Goal: Task Accomplishment & Management: Manage account settings

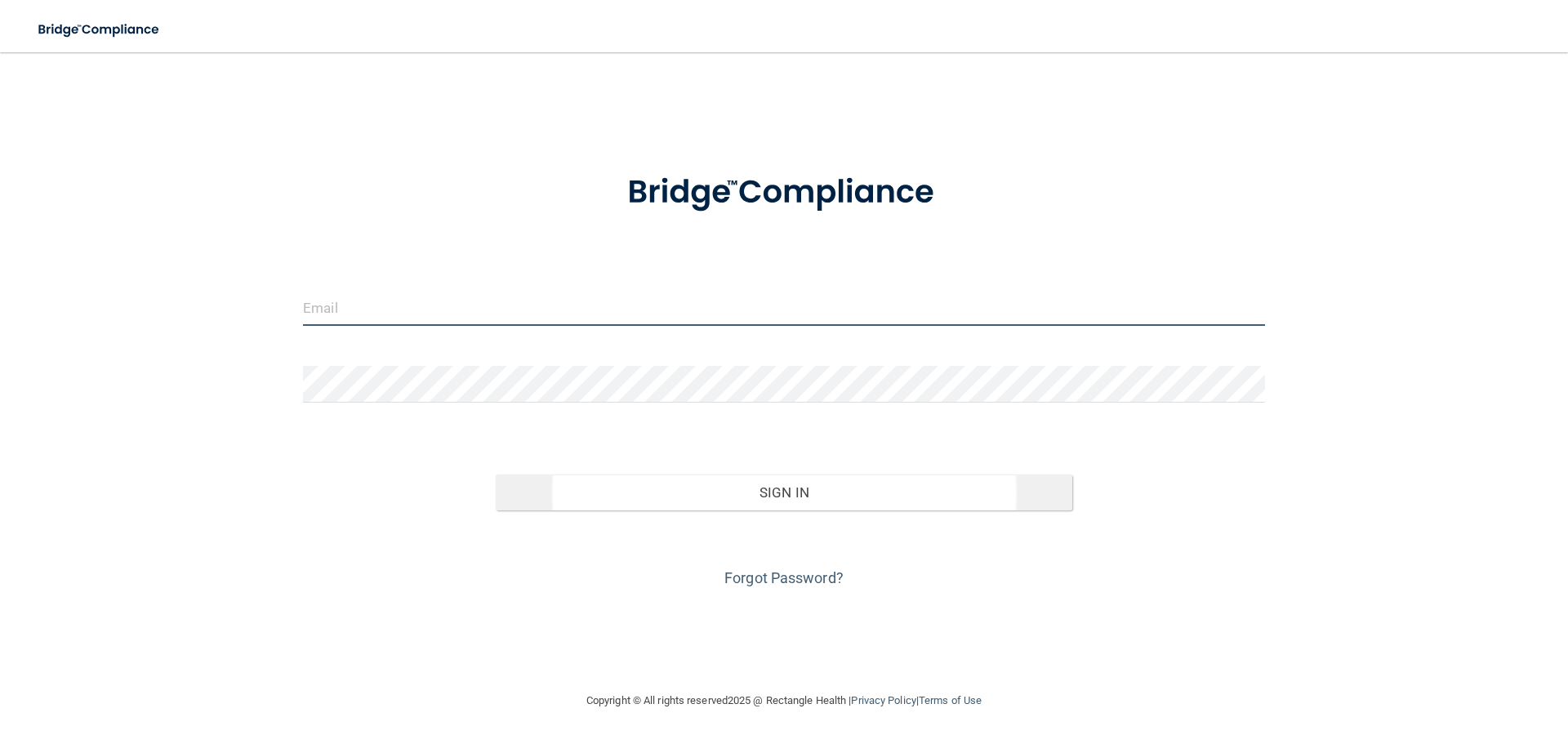
type input "[EMAIL_ADDRESS][DOMAIN_NAME]"
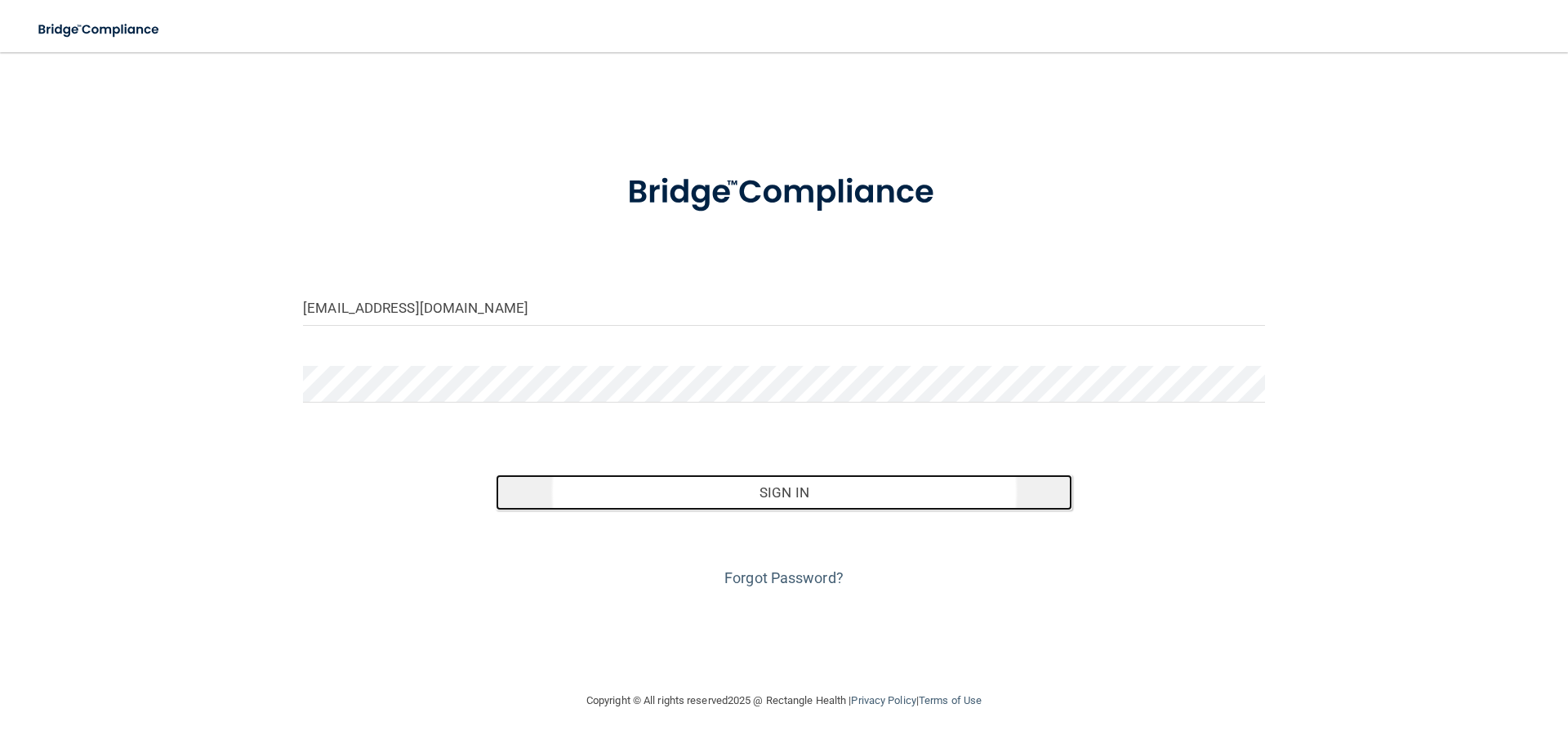
click at [730, 494] on button "Sign In" at bounding box center [784, 492] width 577 height 36
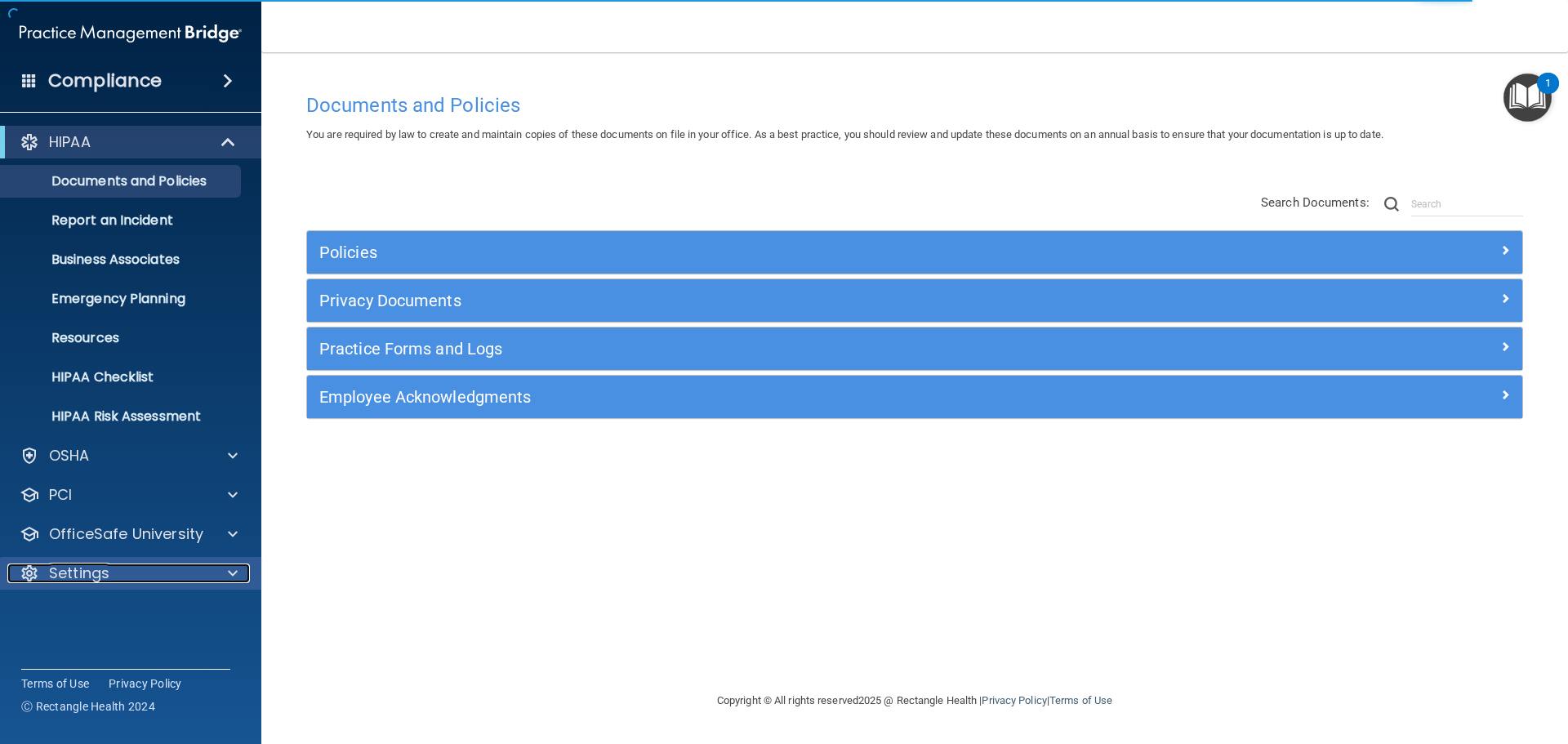
click at [233, 569] on span at bounding box center [232, 573] width 10 height 19
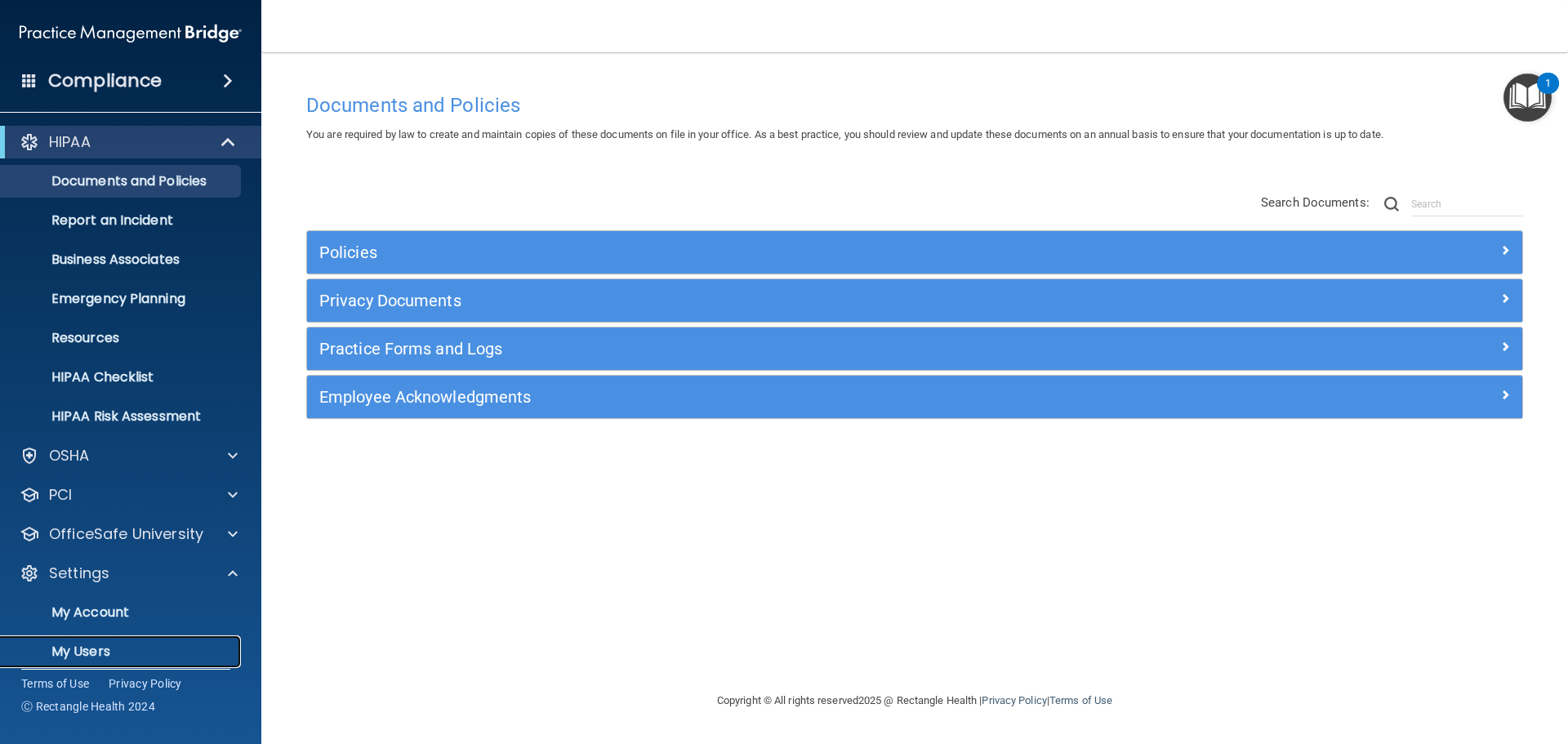
click at [190, 648] on p "My Users" at bounding box center [121, 651] width 223 height 16
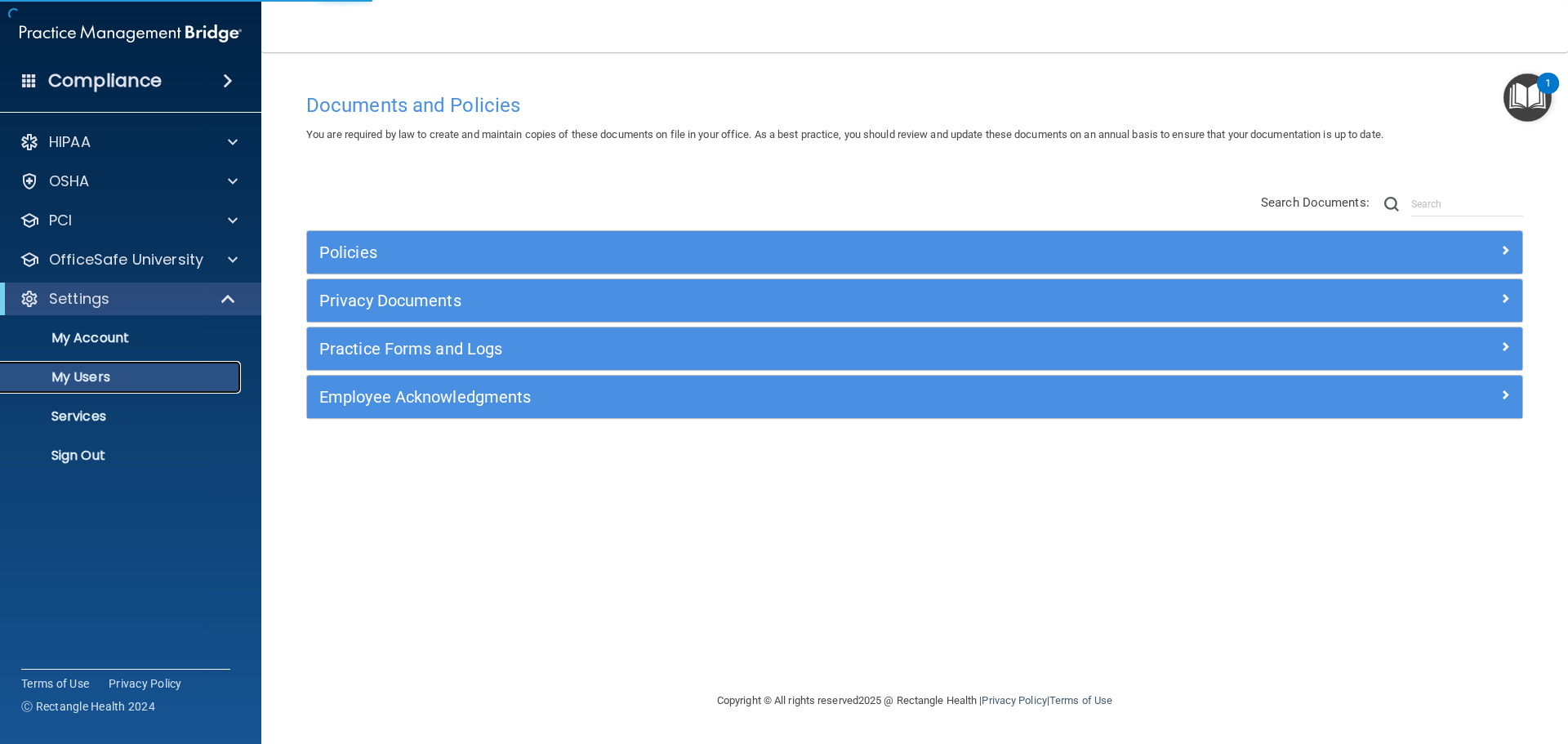
select select "20"
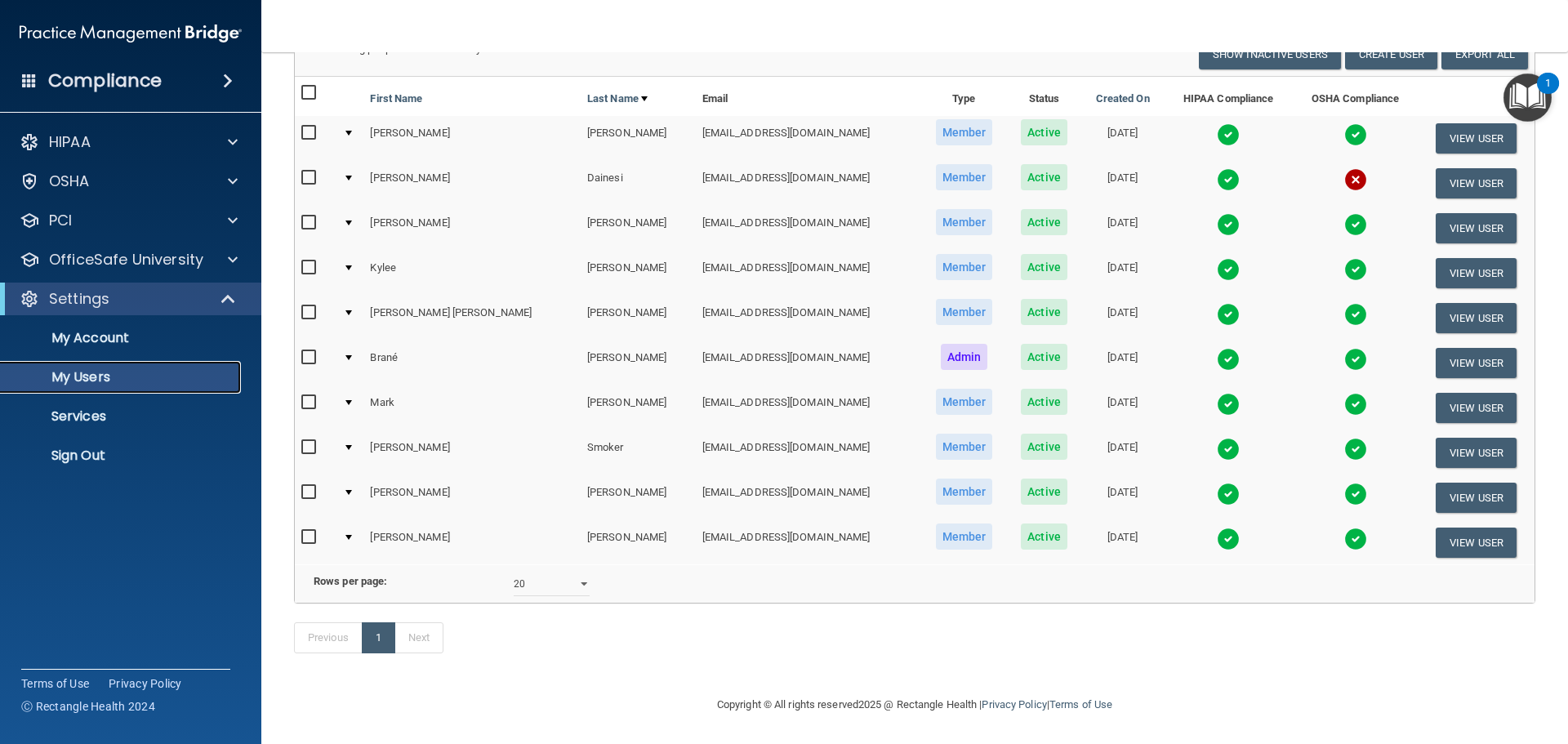
scroll to position [77, 0]
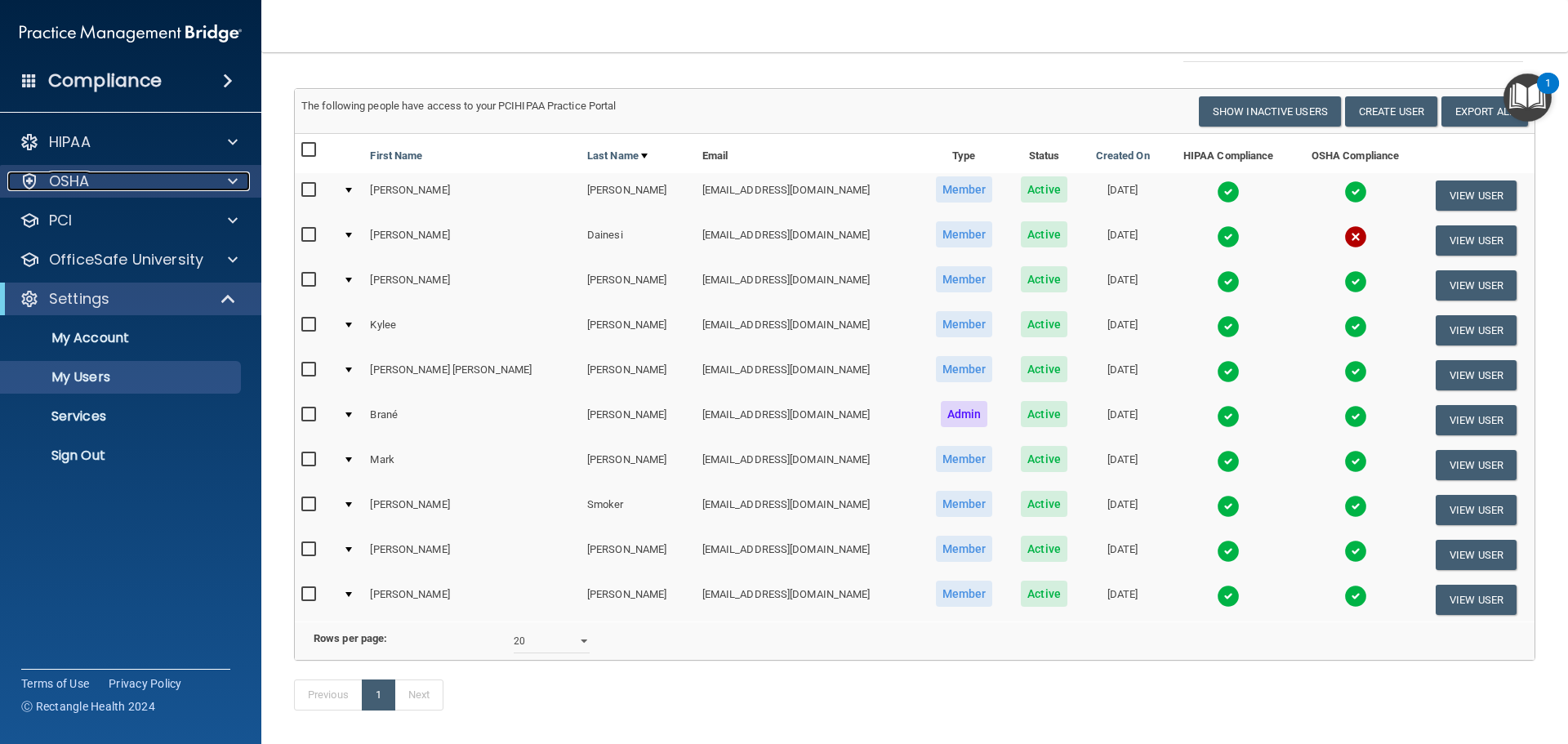
click at [173, 179] on div "OSHA" at bounding box center [109, 181] width 202 height 19
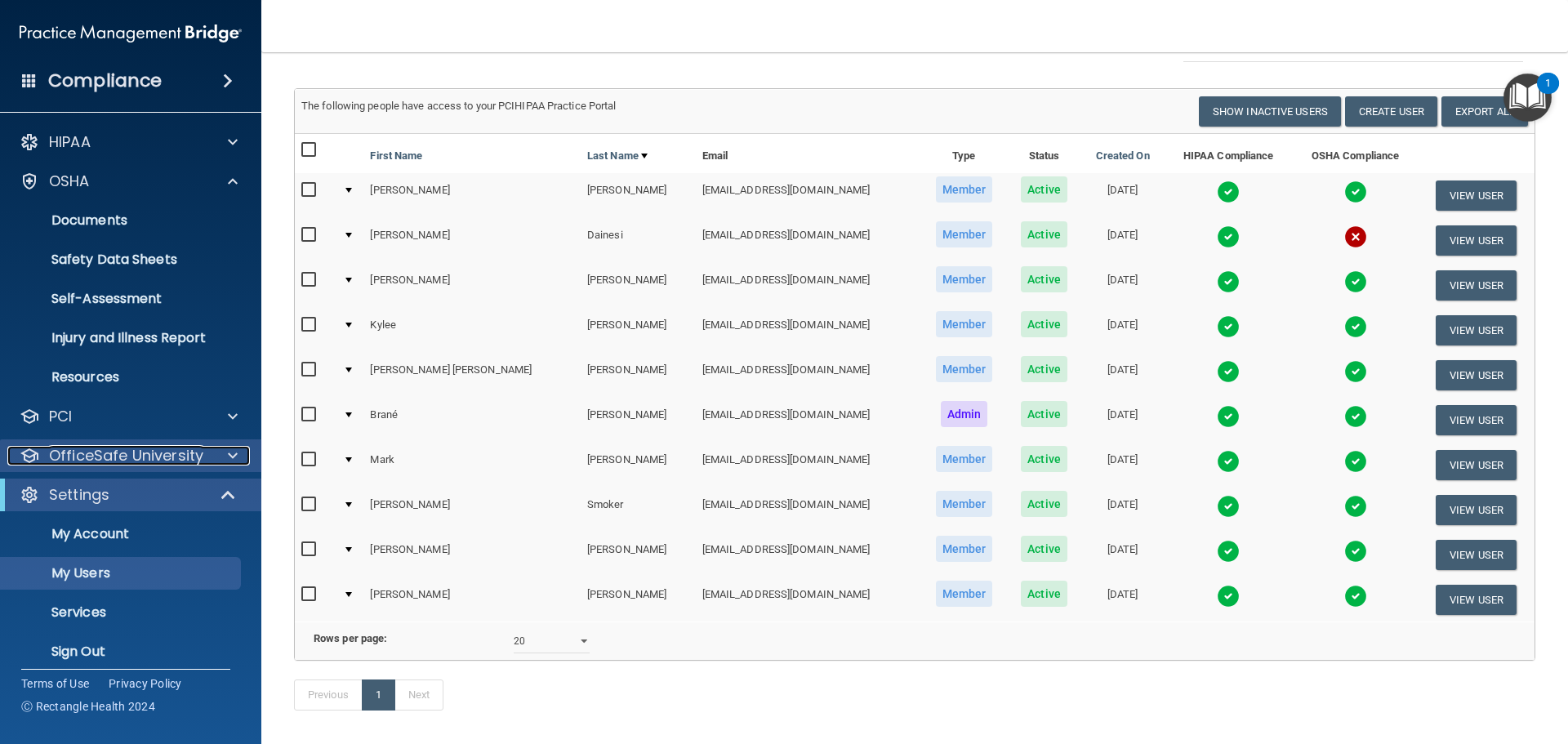
click at [179, 450] on p "OfficeSafe University" at bounding box center [126, 456] width 154 height 19
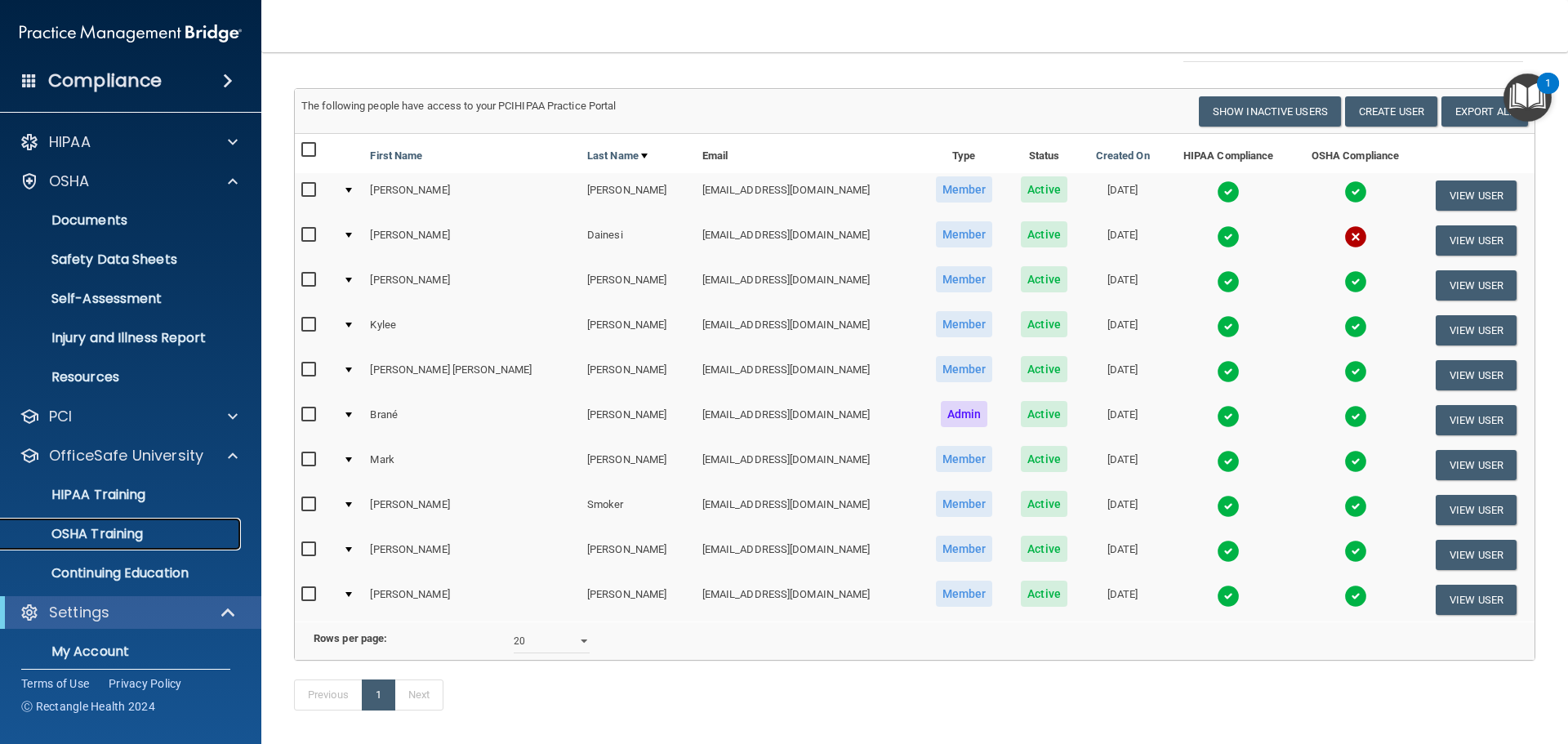
click at [150, 532] on div "OSHA Training" at bounding box center [121, 534] width 223 height 16
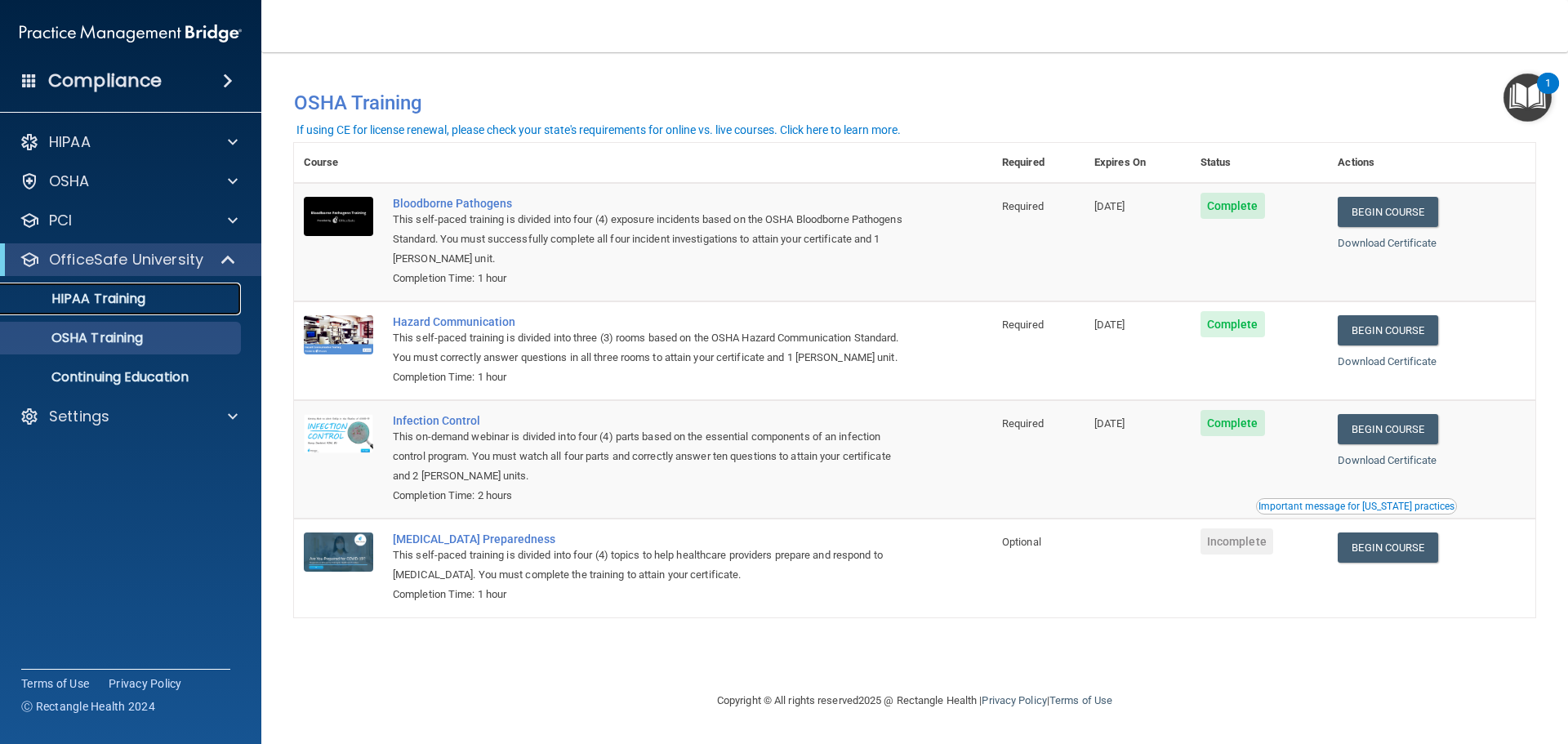
click at [59, 296] on p "HIPAA Training" at bounding box center [78, 299] width 135 height 16
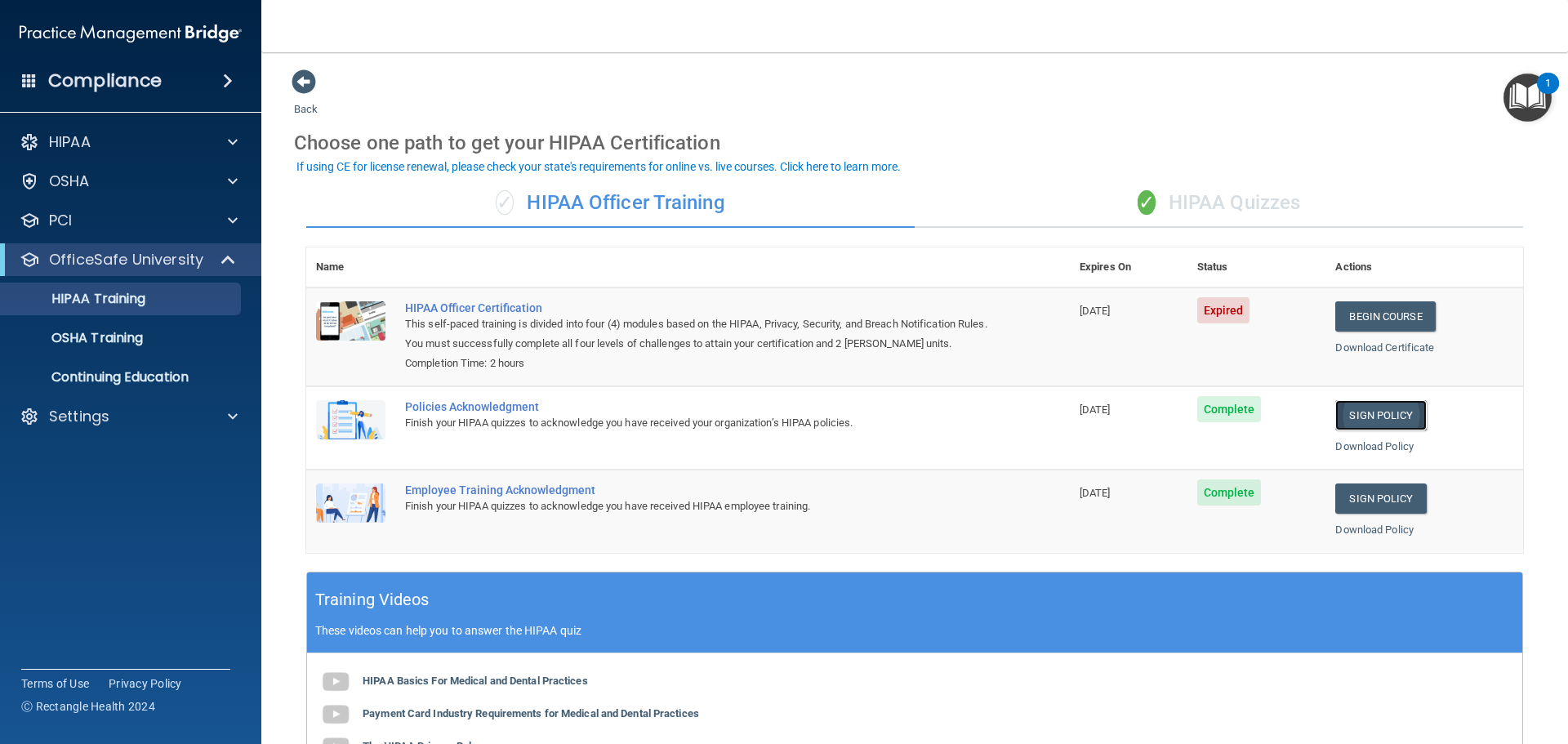
click at [1395, 418] on link "Sign Policy" at bounding box center [1380, 414] width 91 height 30
click at [1209, 197] on div "✓ HIPAA Quizzes" at bounding box center [1218, 203] width 608 height 49
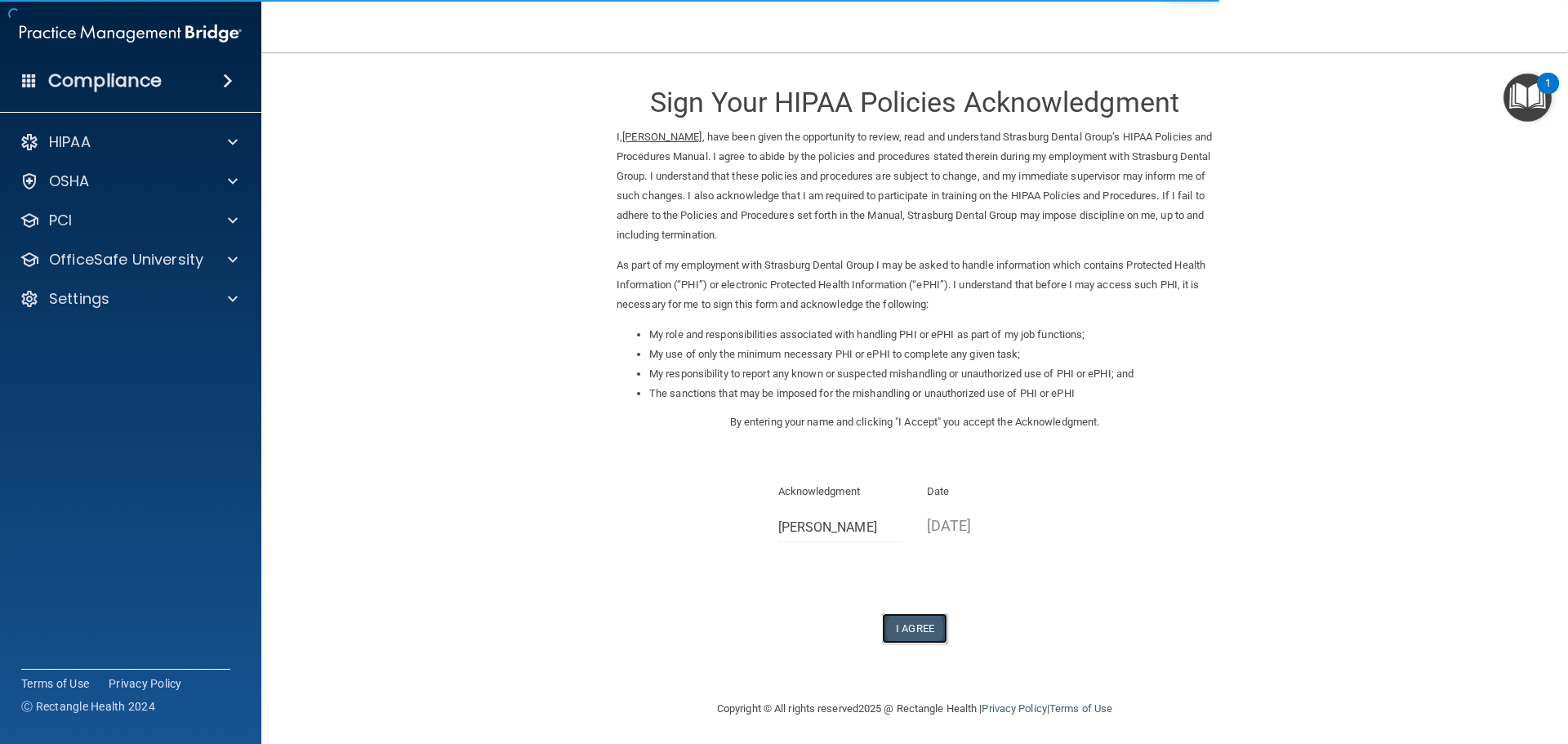
click at [905, 627] on button "I Agree" at bounding box center [915, 627] width 66 height 30
